Goal: Information Seeking & Learning: Learn about a topic

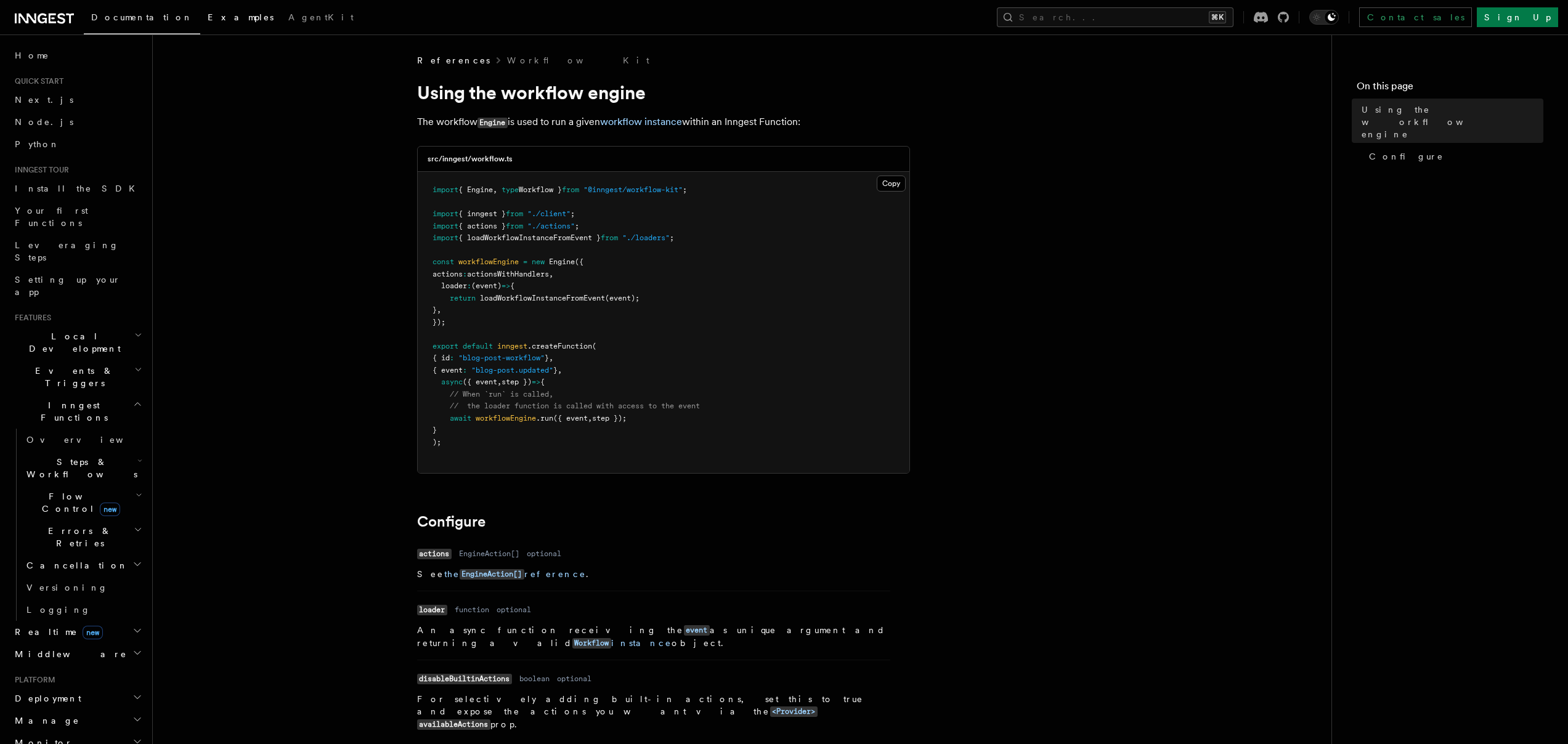
click at [207, 19] on span "Examples" at bounding box center [240, 17] width 66 height 10
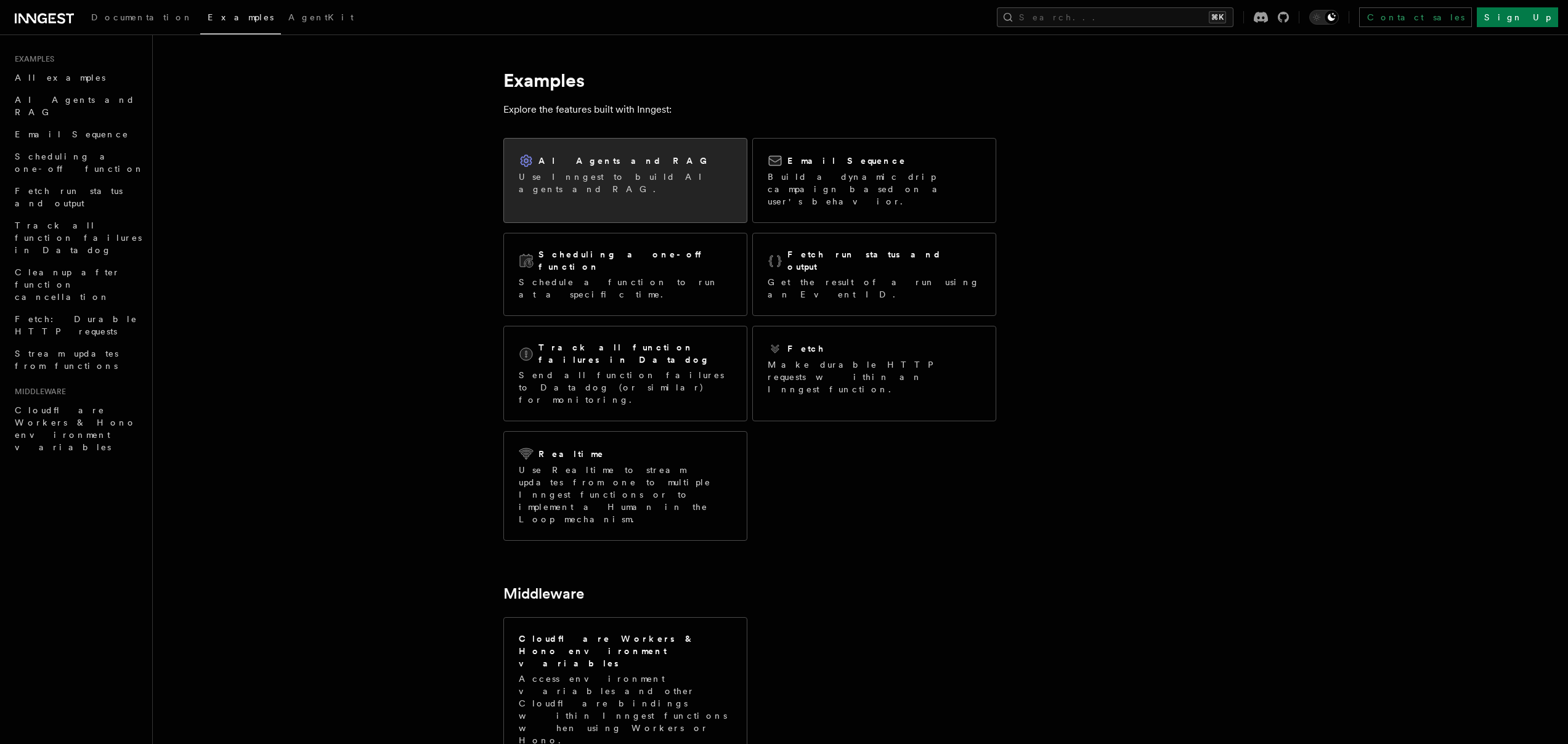
click at [545, 163] on h2 "AI Agents and RAG" at bounding box center [625, 160] width 175 height 13
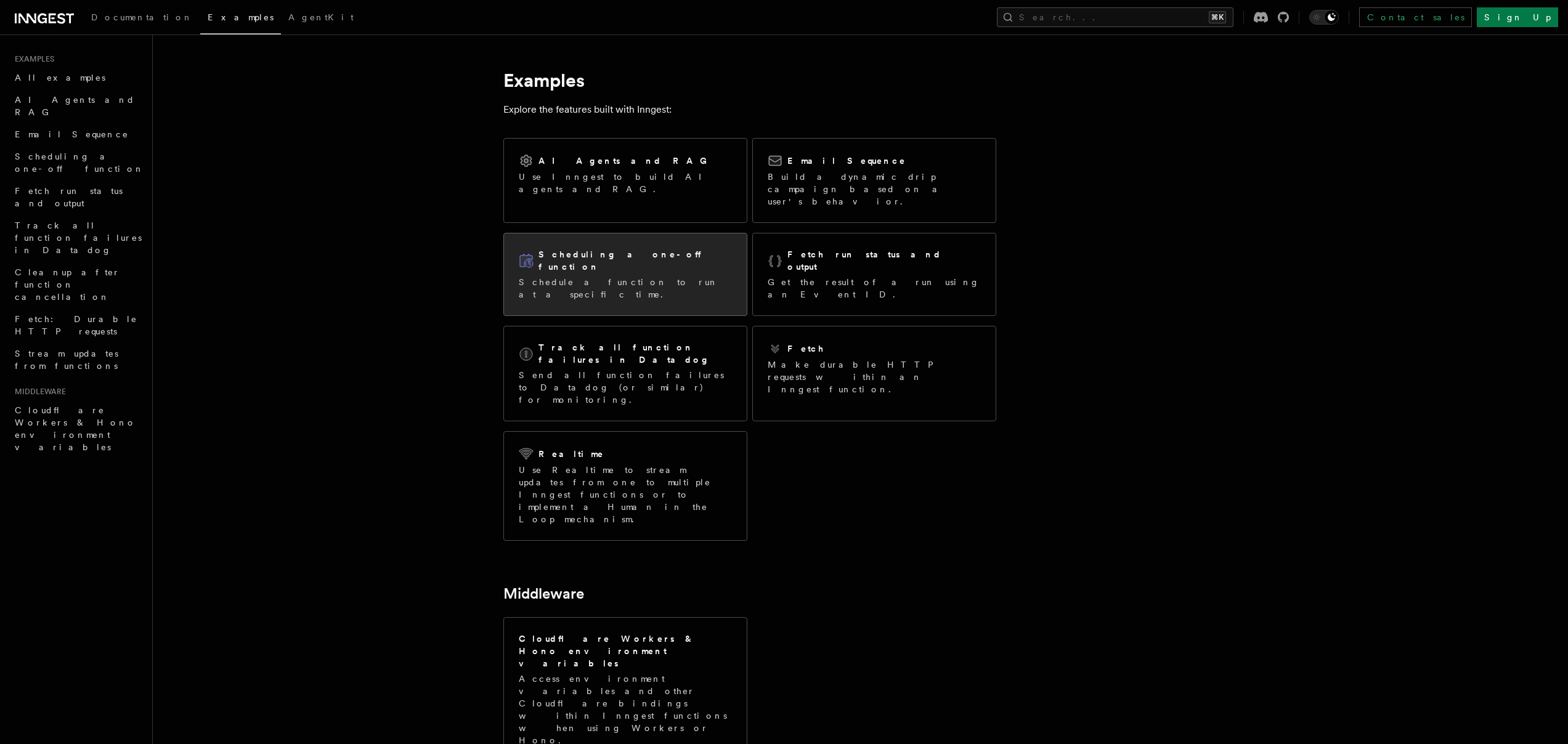
click at [627, 276] on p "Schedule a function to run at a specific time." at bounding box center [625, 288] width 213 height 25
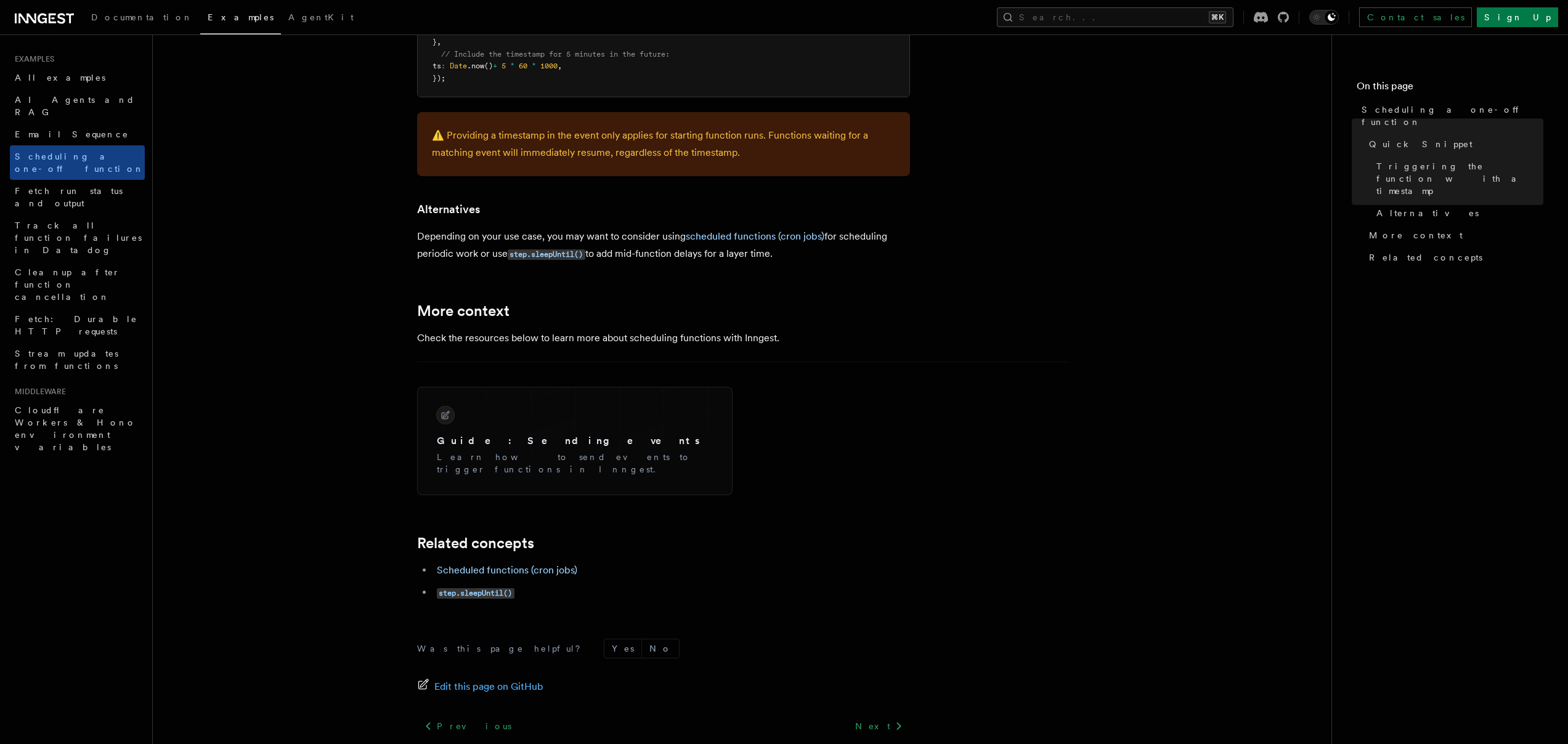
scroll to position [784, 0]
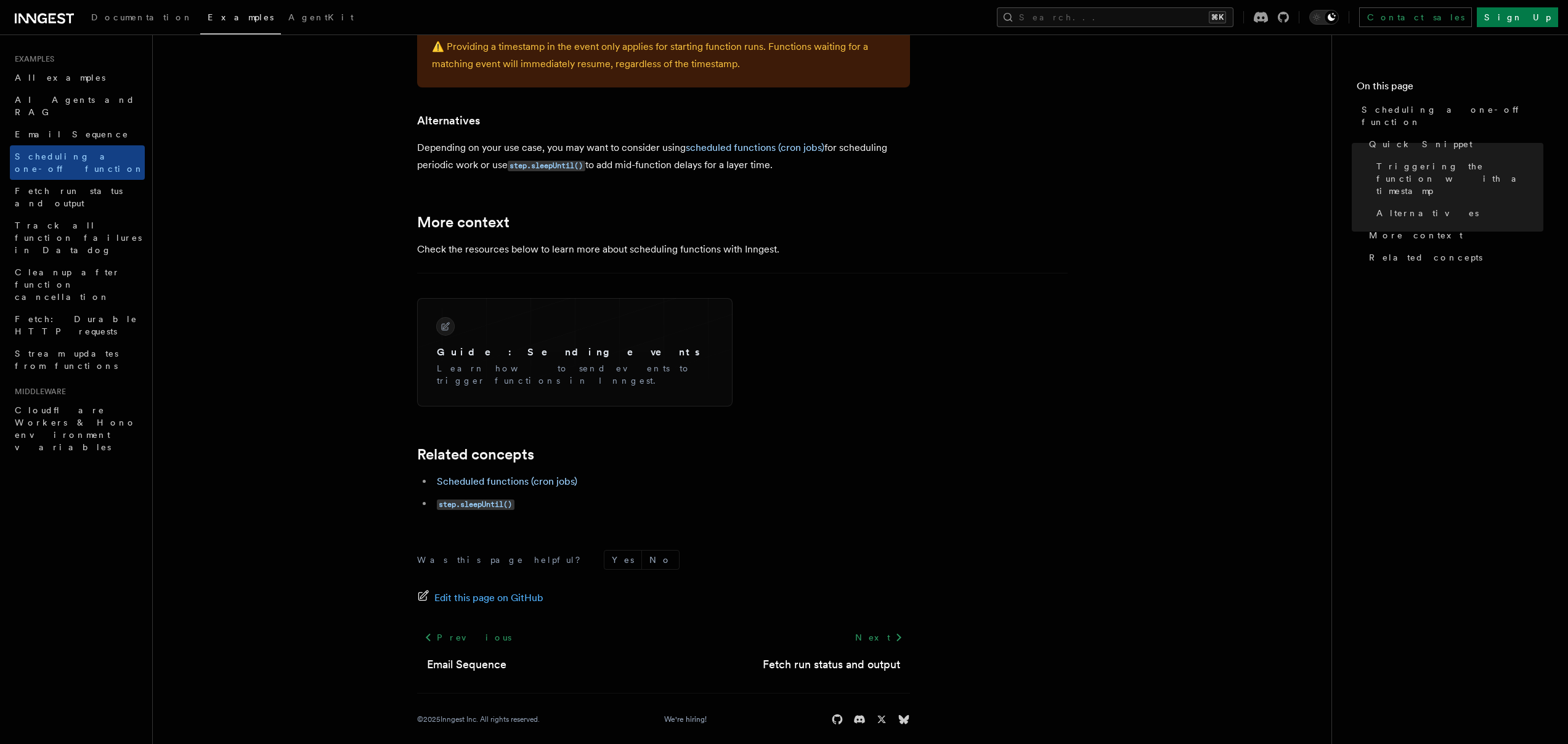
drag, startPoint x: 684, startPoint y: 257, endPoint x: 677, endPoint y: 267, distance: 12.2
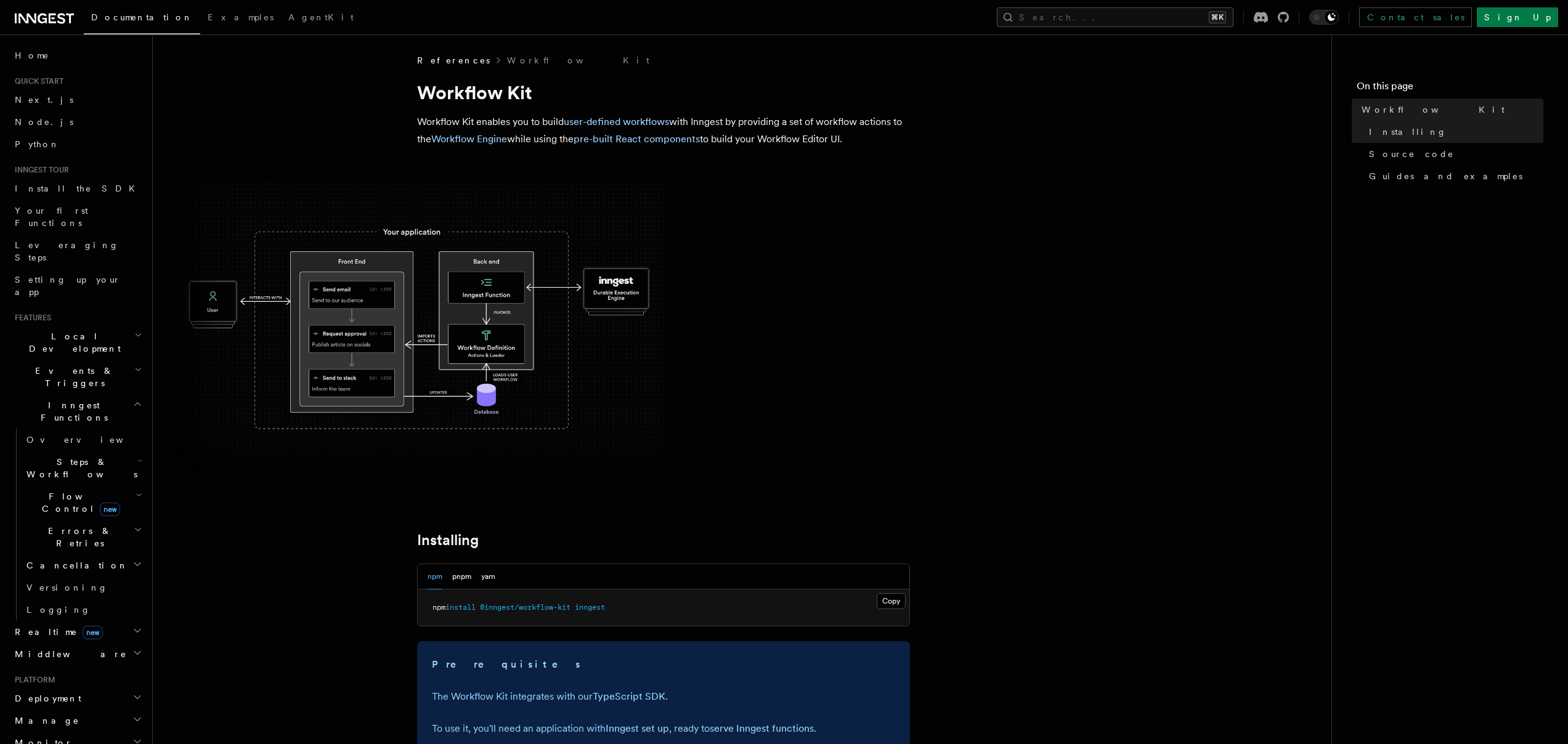
click at [44, 29] on div "Documentation Examples AgentKit Search... ⌘K Contact sales Sign Up" at bounding box center [784, 17] width 1568 height 35
click at [50, 23] on icon at bounding box center [52, 18] width 8 height 10
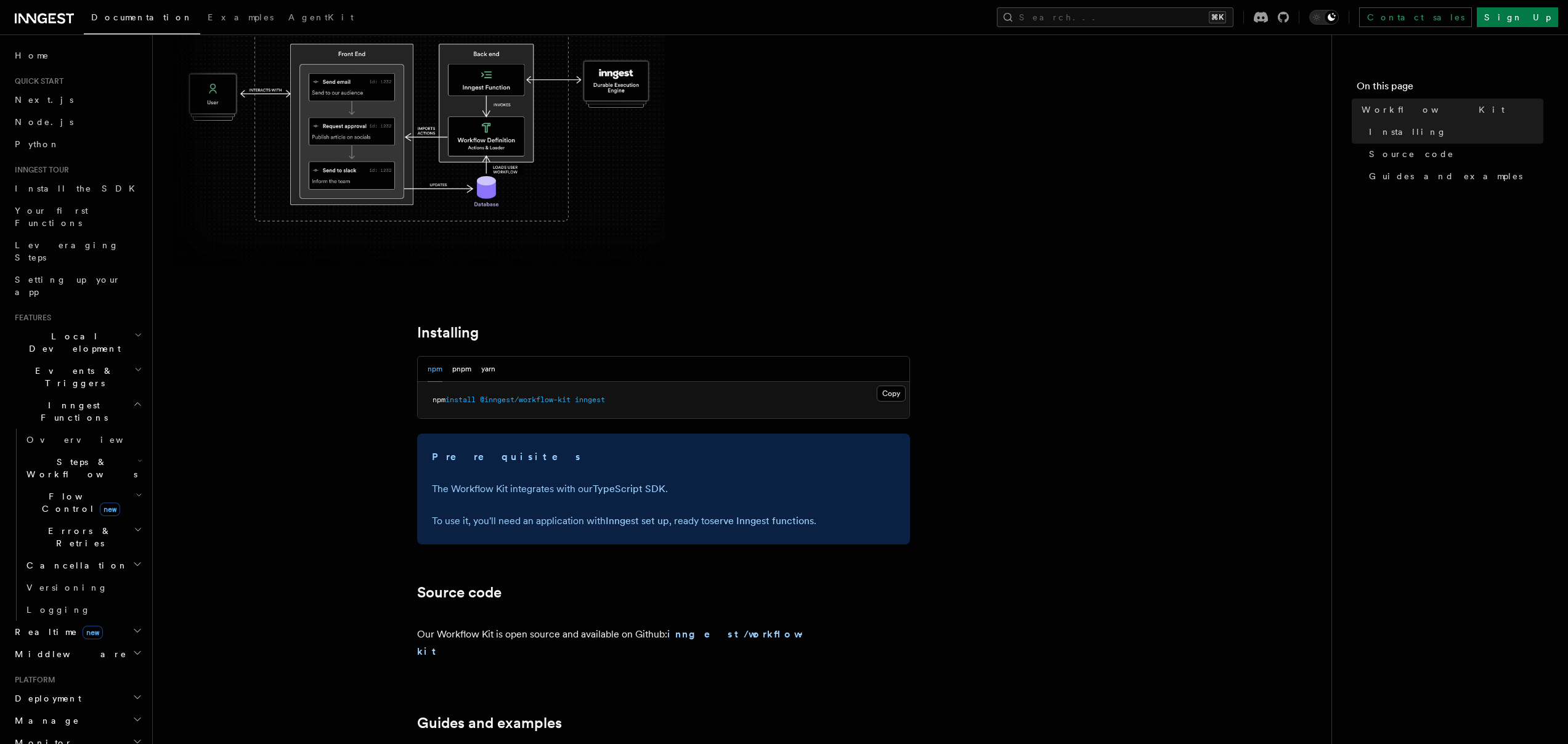
scroll to position [443, 0]
